Goal: Transaction & Acquisition: Purchase product/service

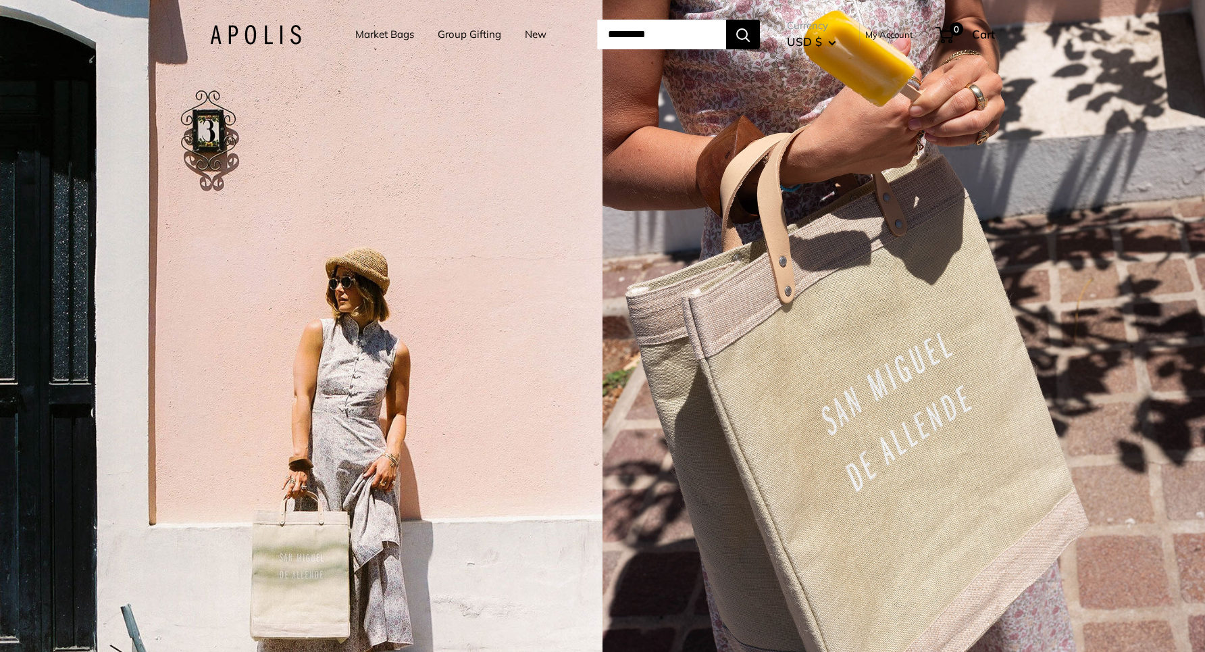
click at [390, 36] on link "Market Bags" at bounding box center [384, 34] width 59 height 19
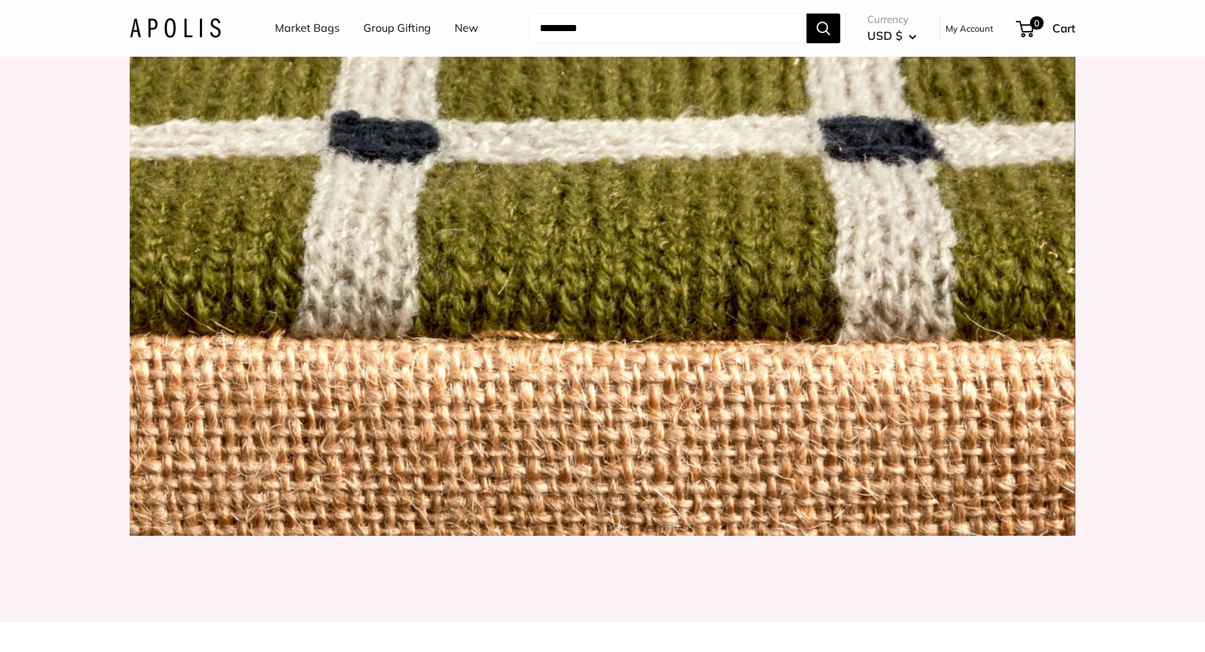
scroll to position [1485, 0]
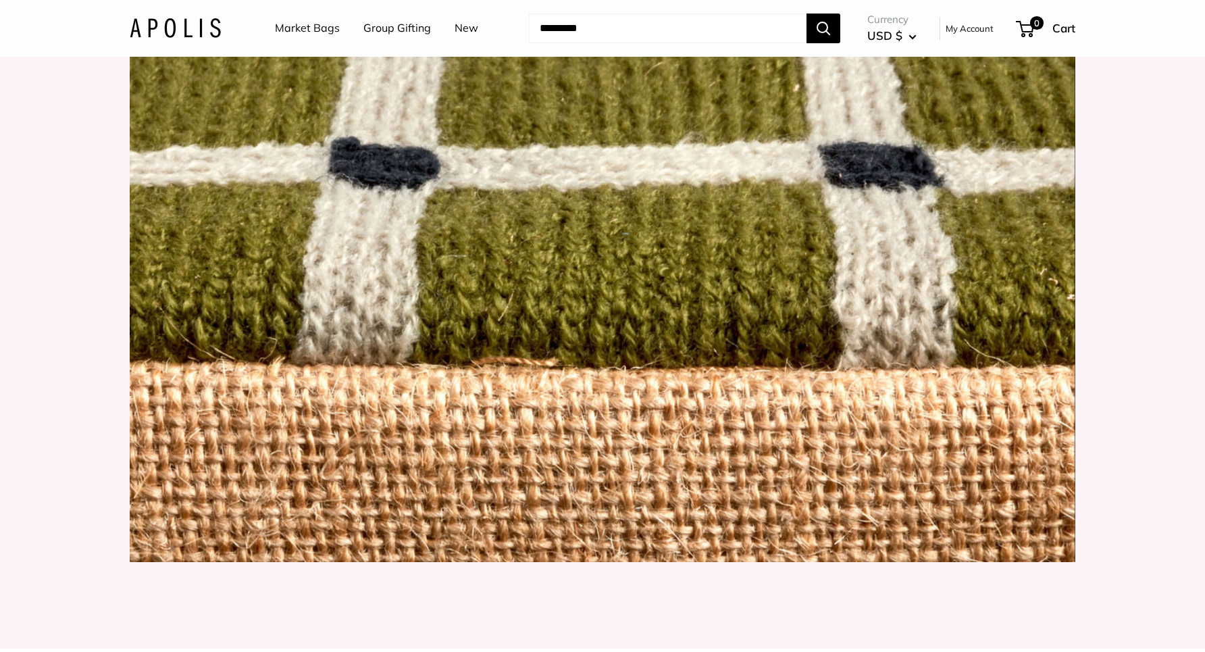
click at [320, 28] on link "Market Bags" at bounding box center [307, 28] width 65 height 20
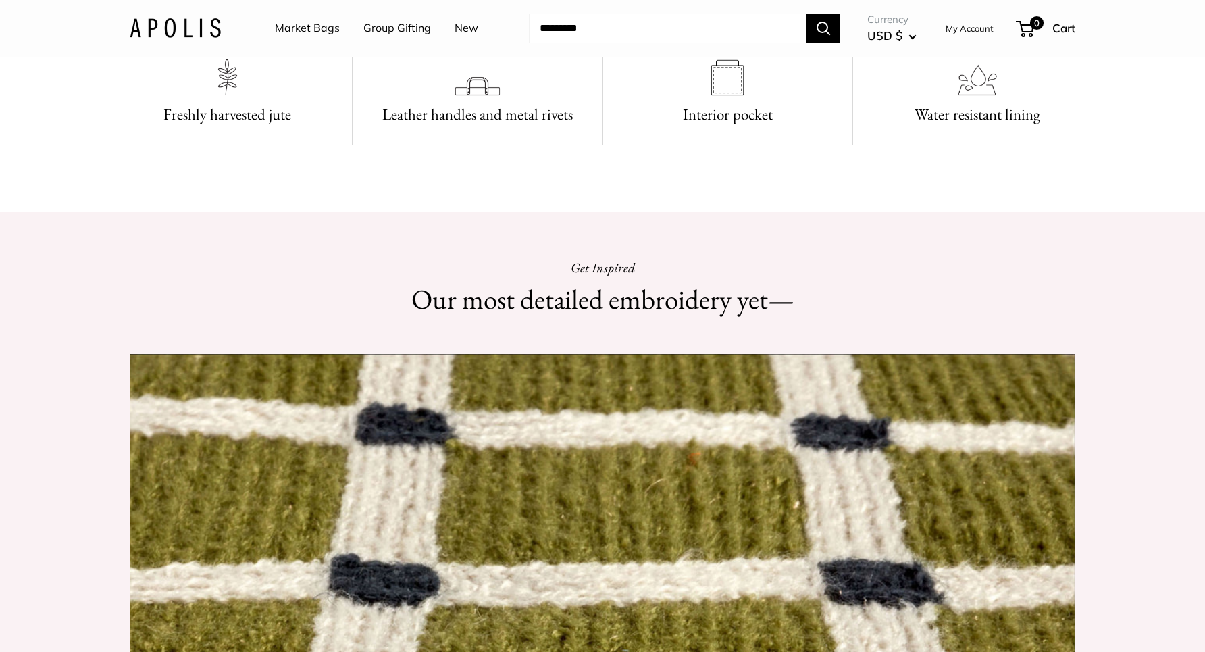
scroll to position [1090, 0]
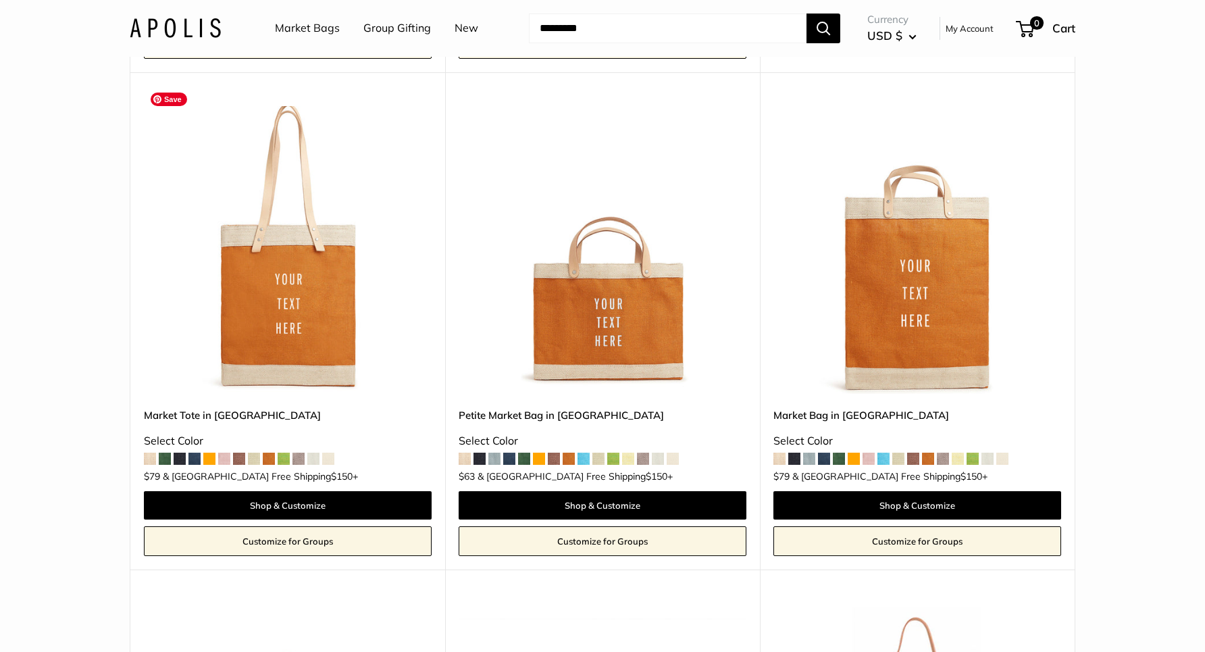
scroll to position [2700, 0]
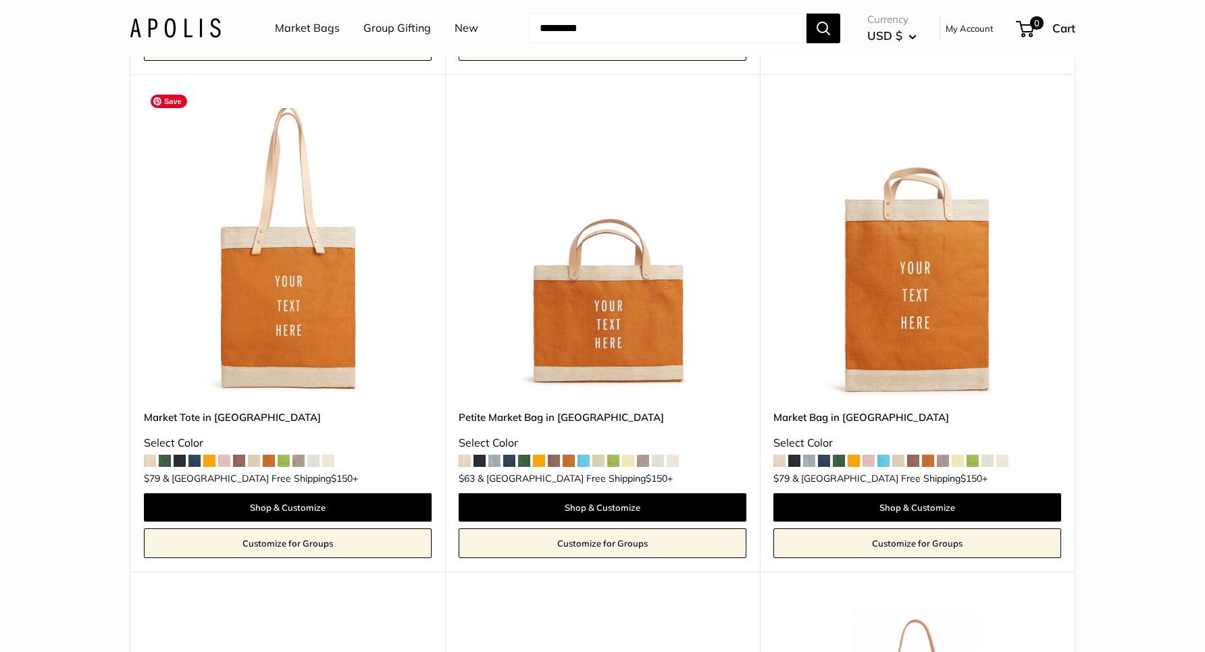
click at [0, 0] on img at bounding box center [0, 0] width 0 height 0
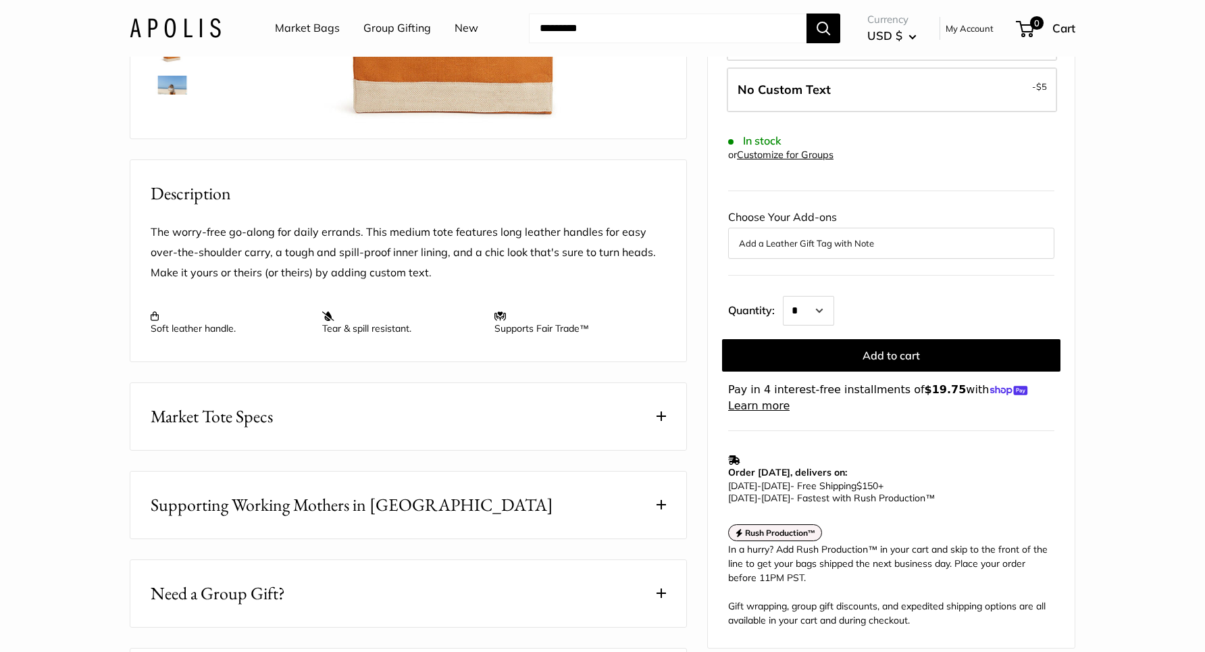
scroll to position [418, 0]
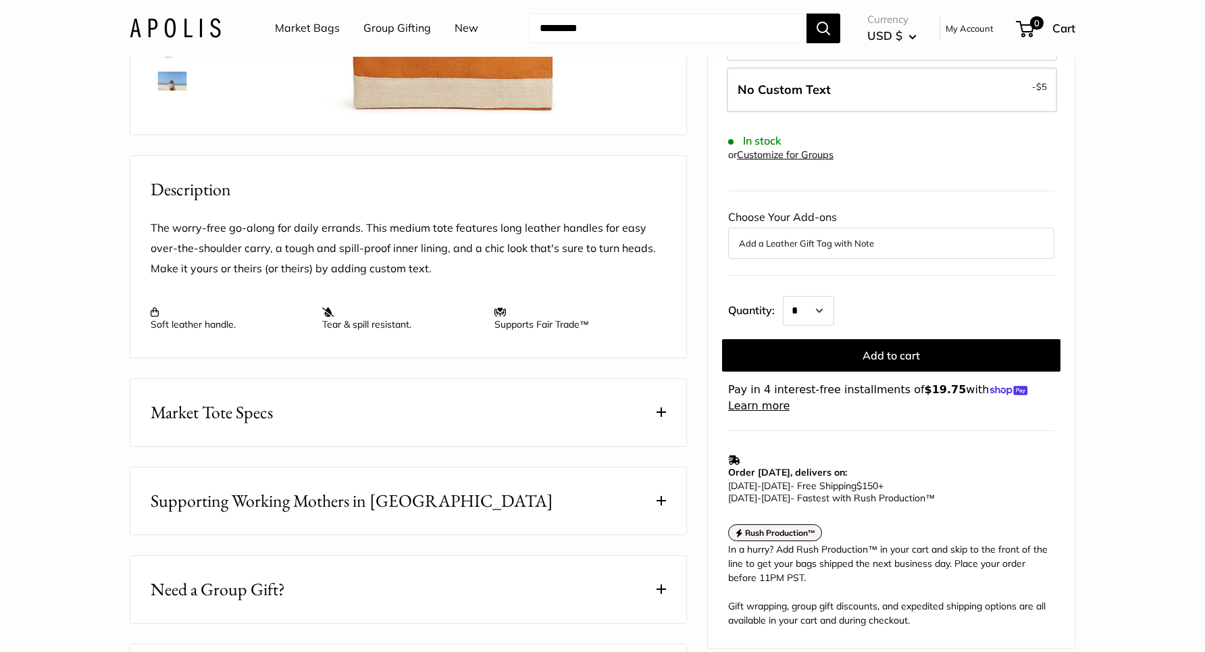
click at [659, 417] on span at bounding box center [661, 411] width 9 height 9
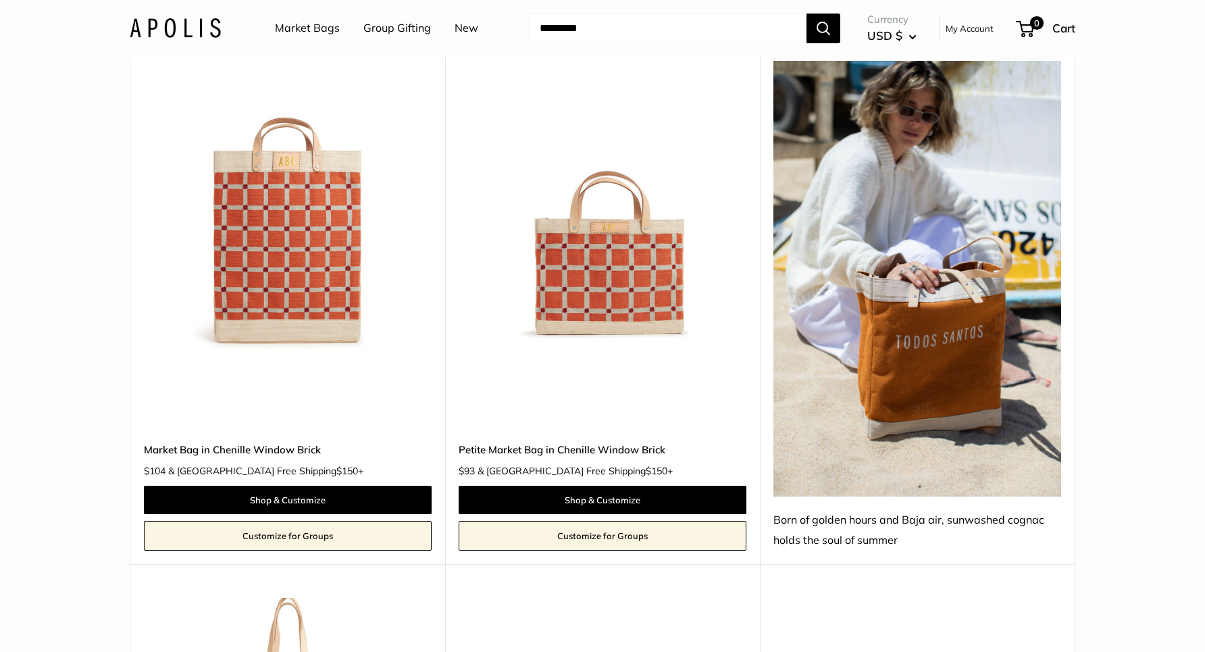
scroll to position [2211, 0]
click at [0, 0] on img at bounding box center [0, 0] width 0 height 0
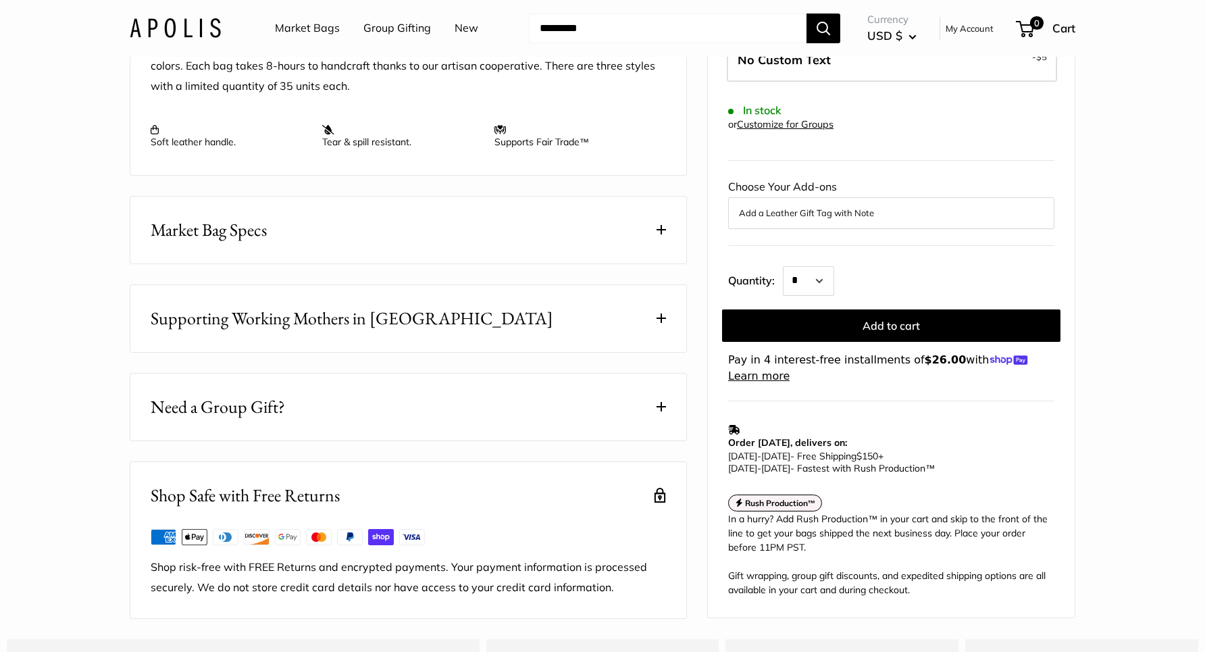
scroll to position [603, 0]
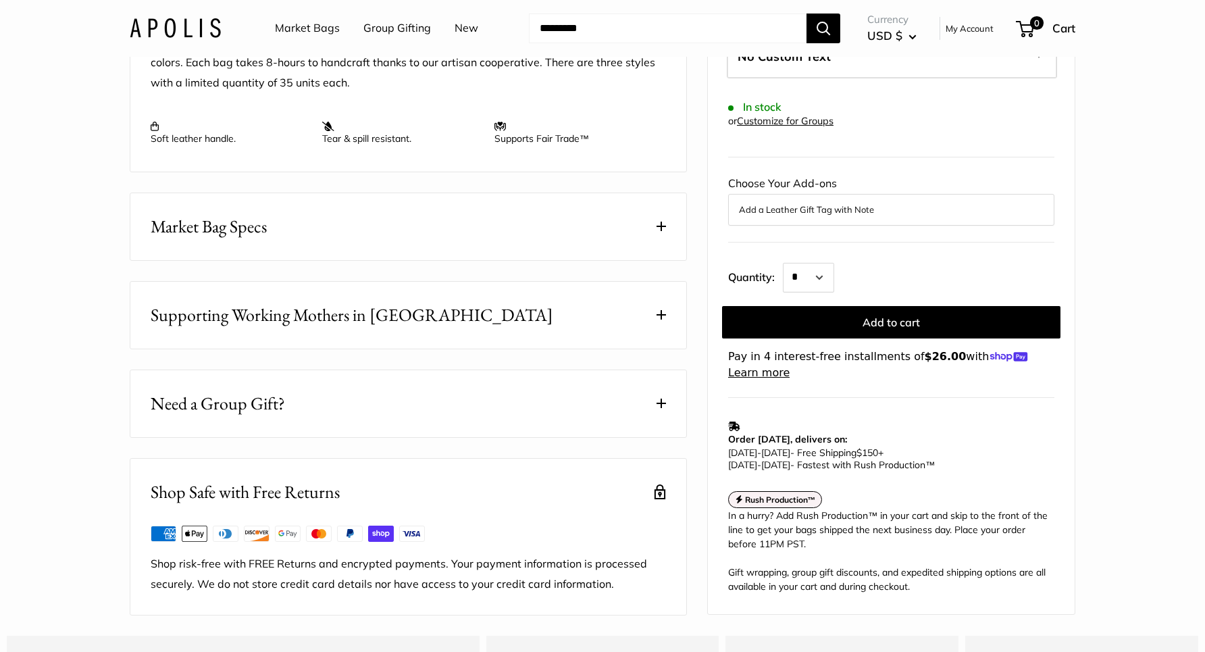
click at [654, 260] on button "Market Bag Specs" at bounding box center [408, 226] width 556 height 67
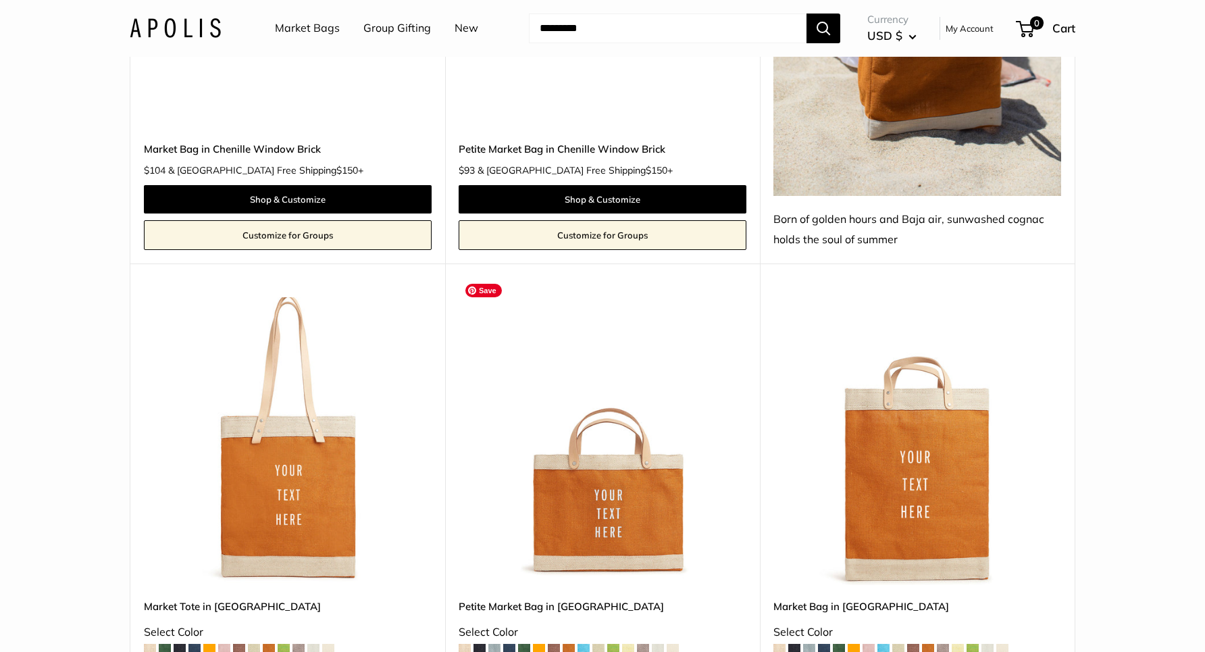
scroll to position [2512, 0]
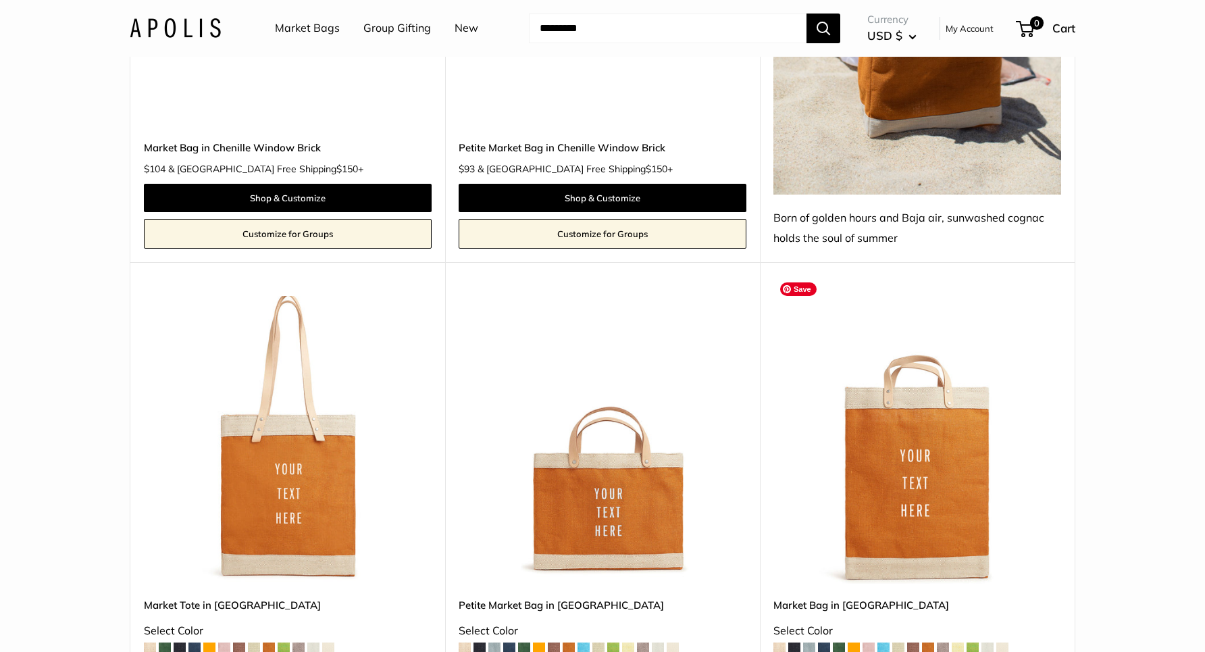
click at [0, 0] on img at bounding box center [0, 0] width 0 height 0
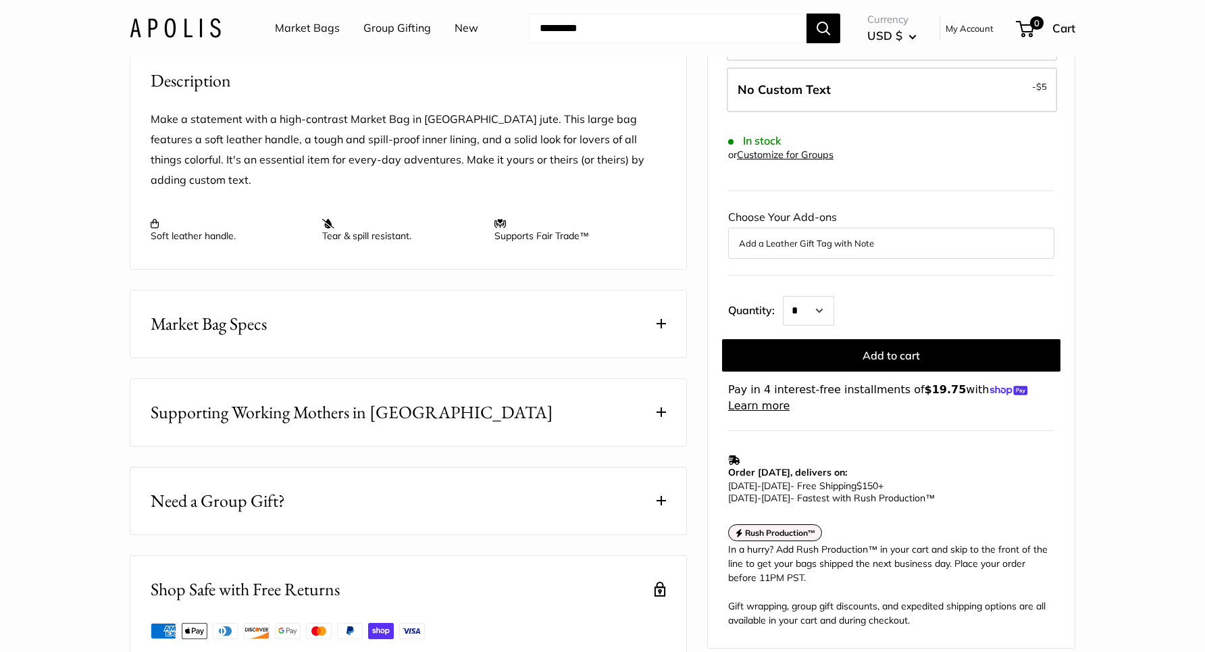
scroll to position [532, 0]
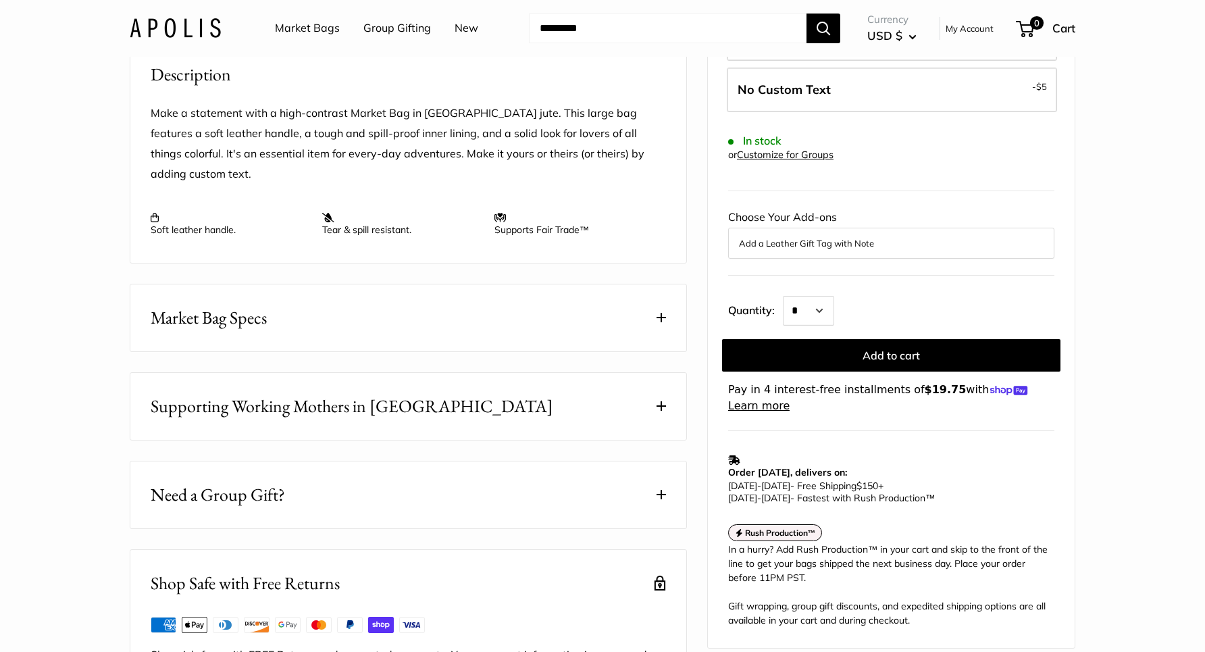
click at [659, 322] on span at bounding box center [661, 317] width 9 height 9
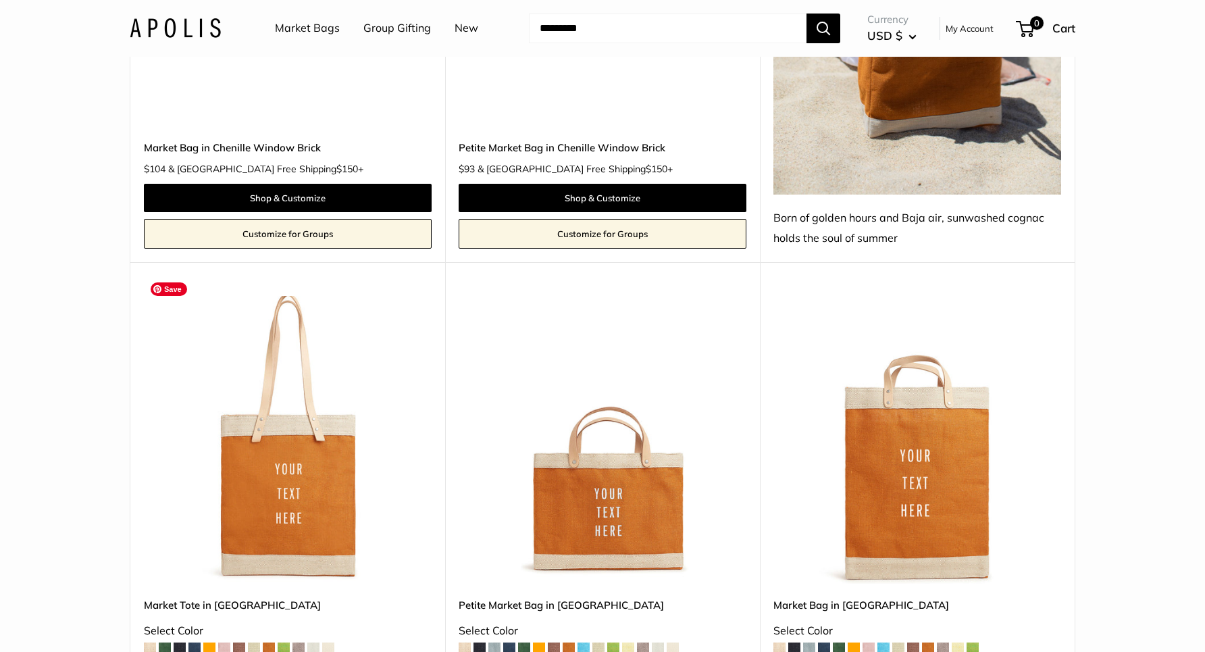
click at [0, 0] on img at bounding box center [0, 0] width 0 height 0
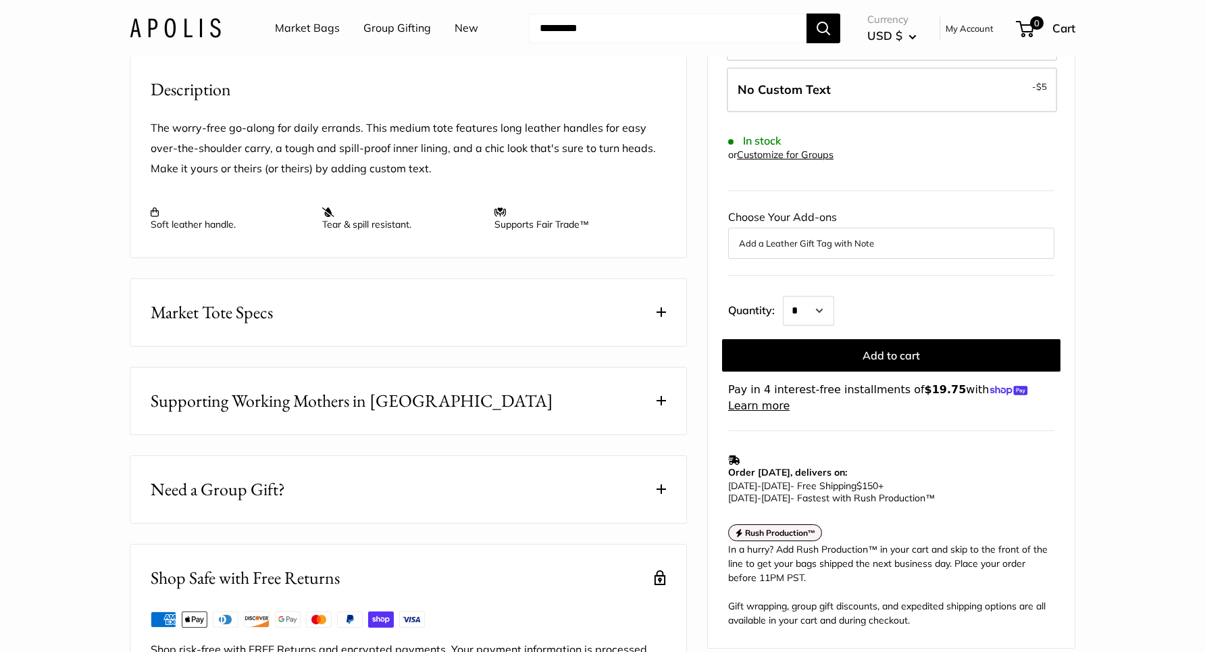
scroll to position [522, 0]
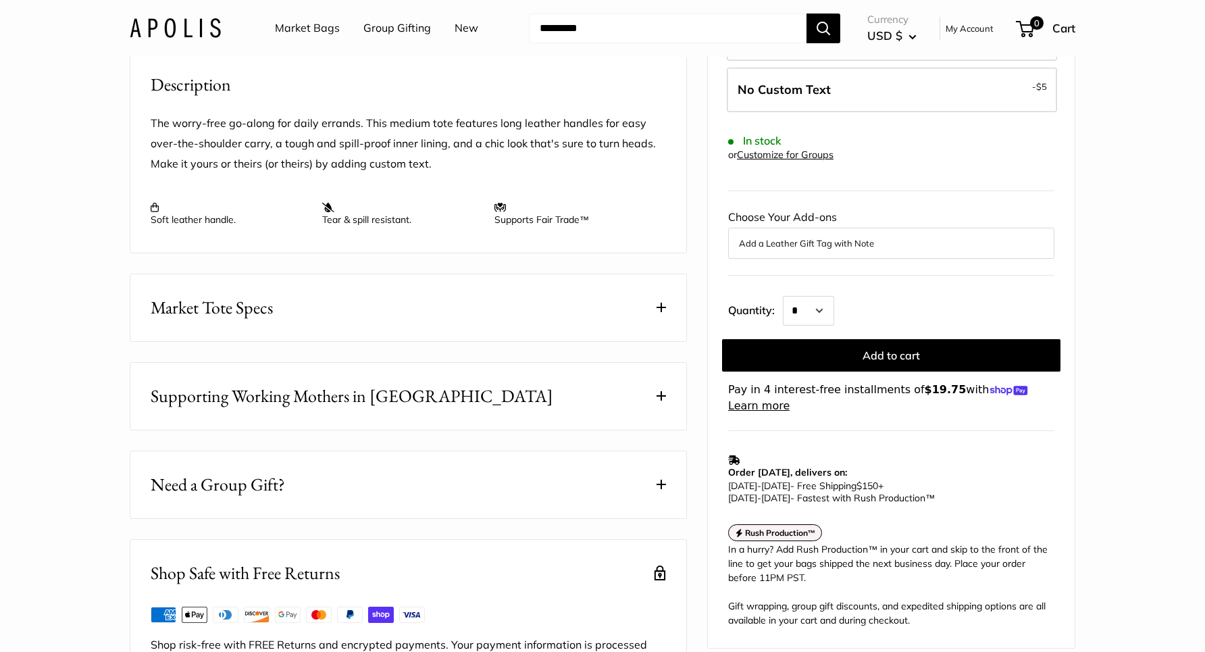
click at [655, 341] on button "Market Tote Specs" at bounding box center [408, 307] width 556 height 67
